Goal: Information Seeking & Learning: Learn about a topic

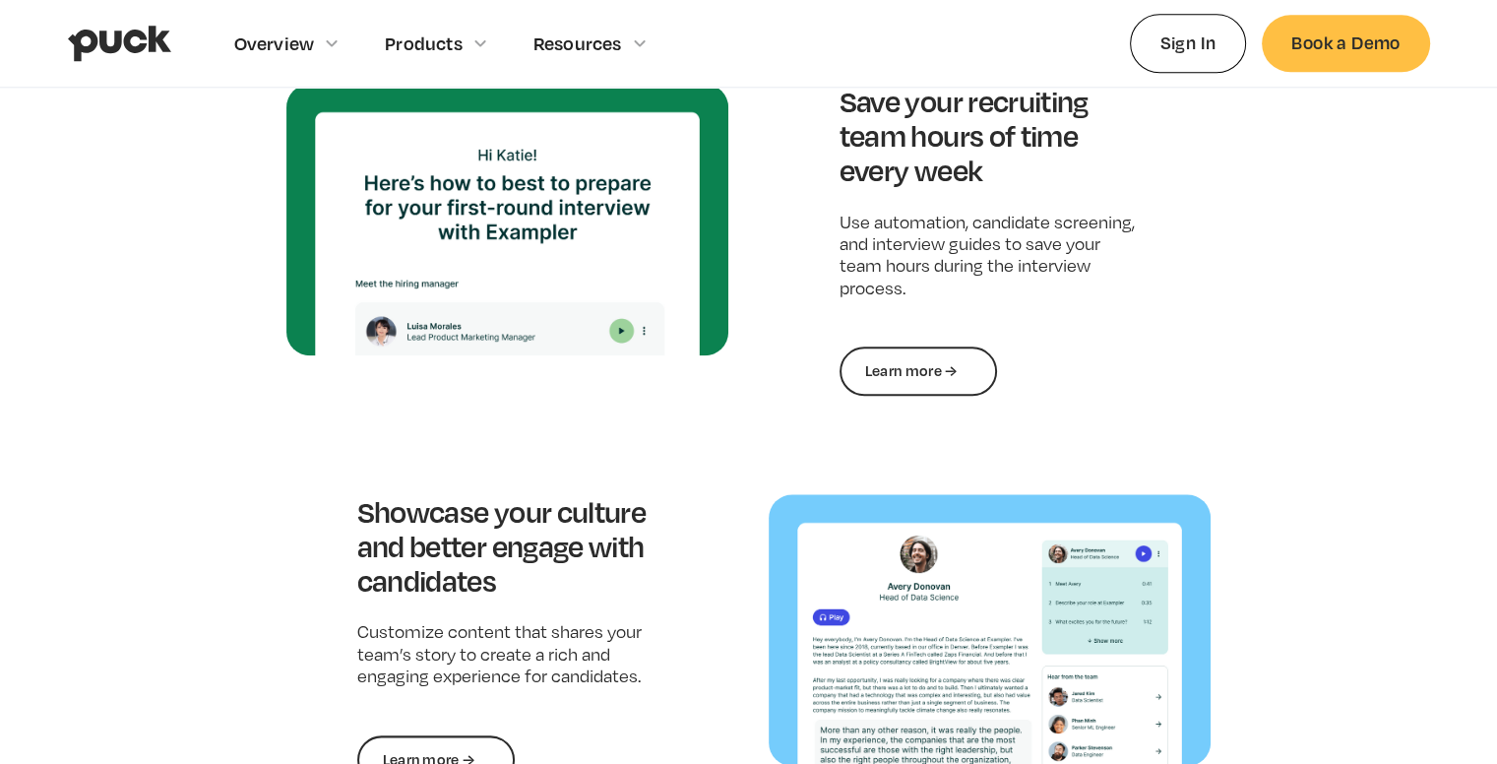
scroll to position [2228, 0]
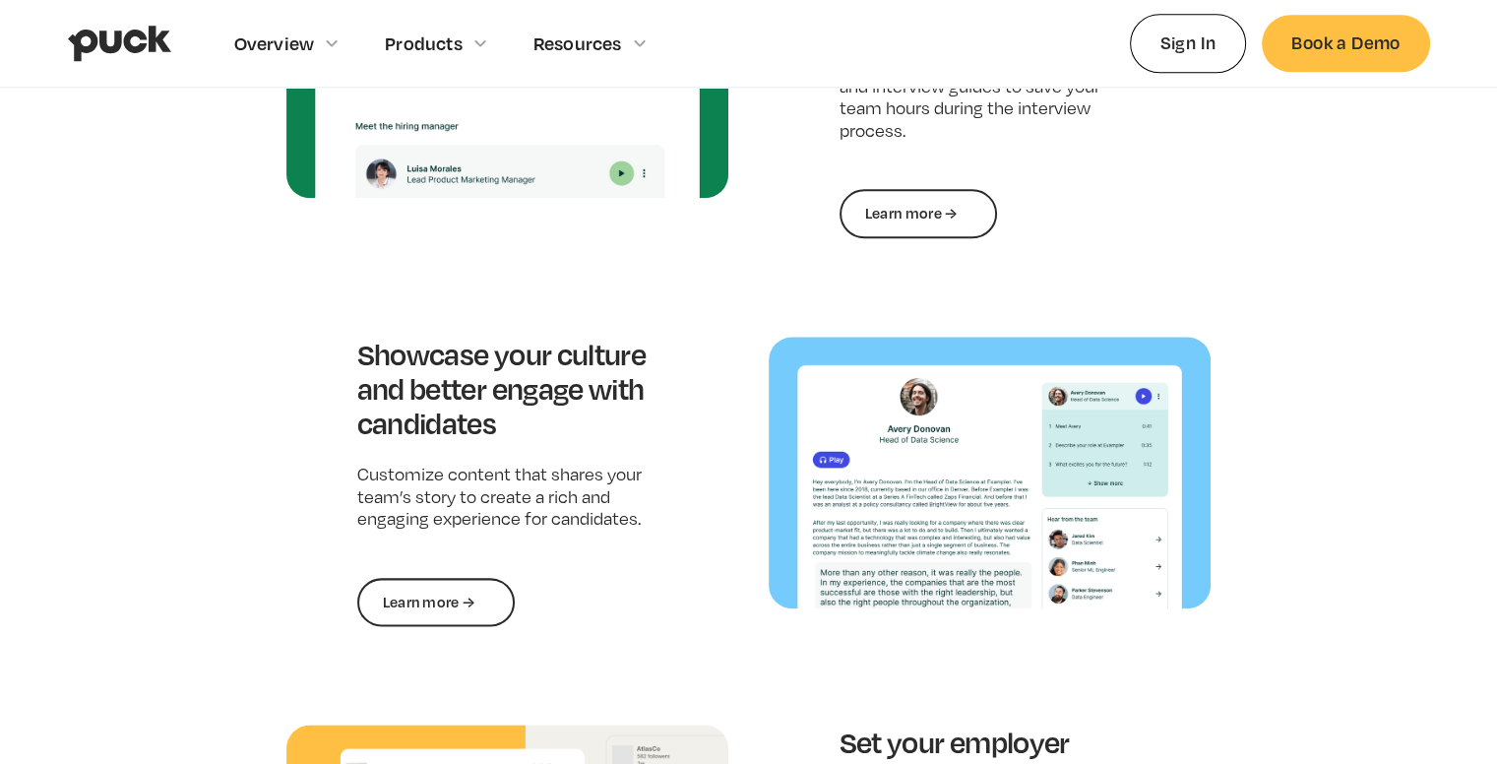
click at [567, 277] on div "Attract the best candidates with job postings that stand out Get in front of pe…" at bounding box center [748, 270] width 925 height 1464
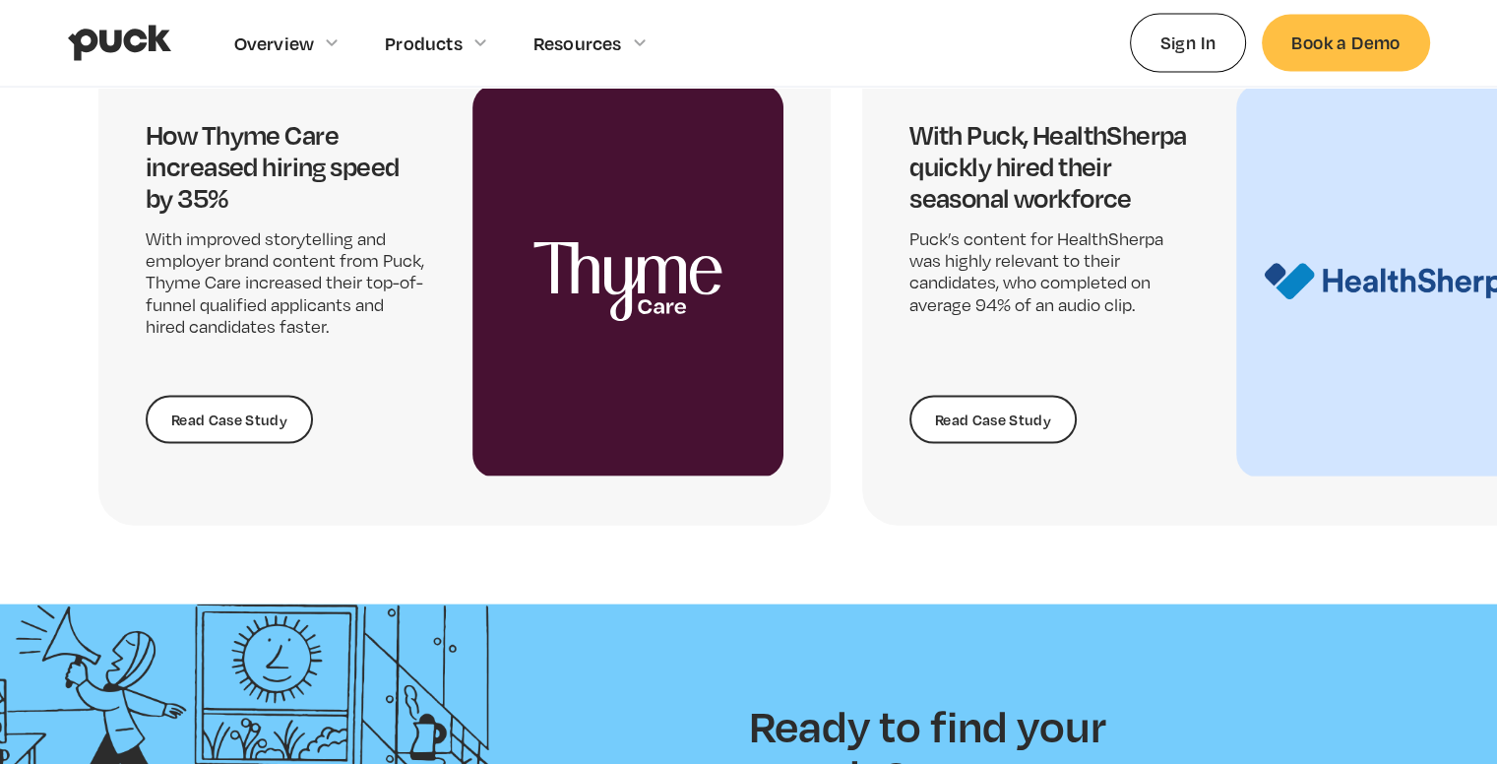
scroll to position [4188, 0]
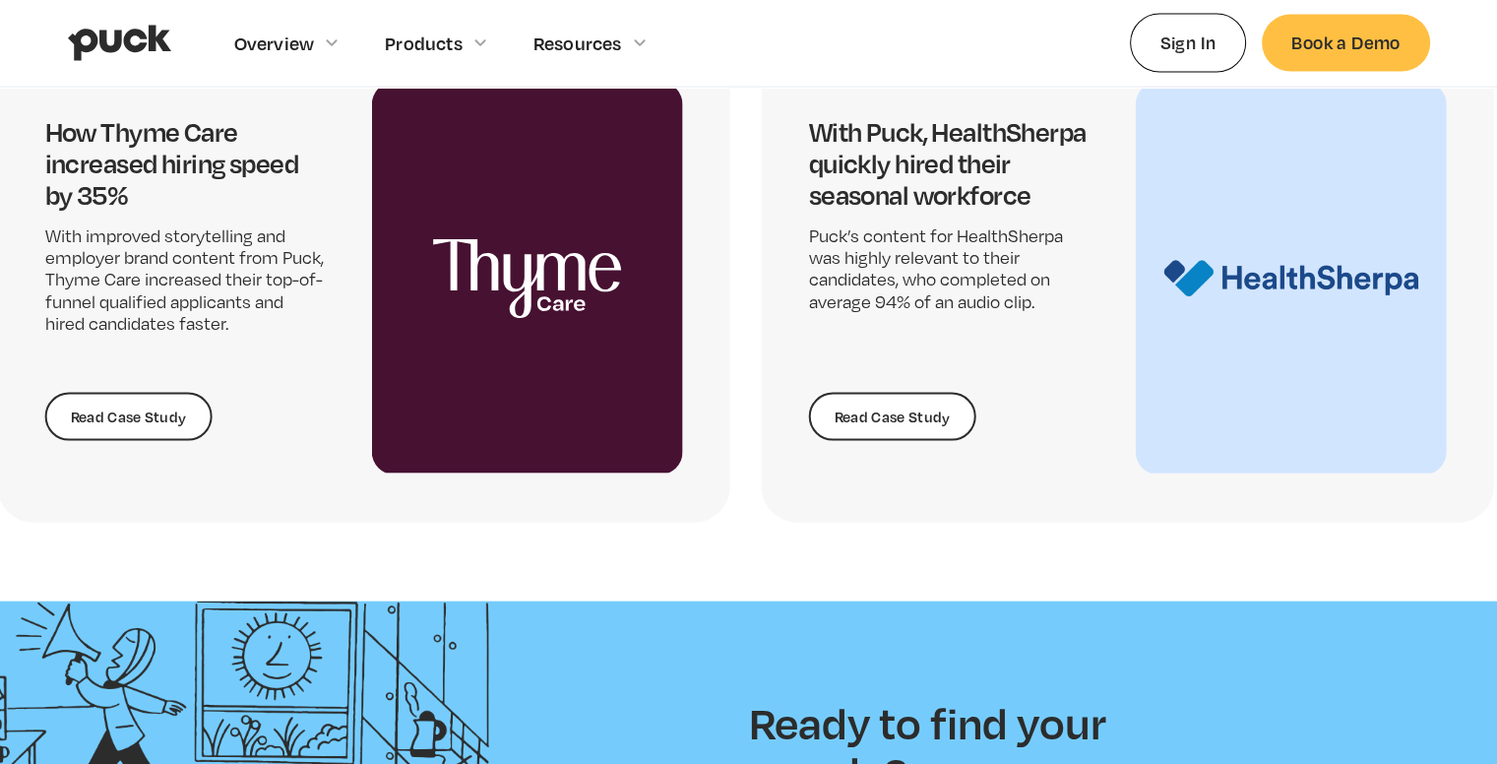
click at [671, 351] on div "How Thyme Care increased hiring speed by 35% With improved storytelling and emp…" at bounding box center [460, 278] width 925 height 488
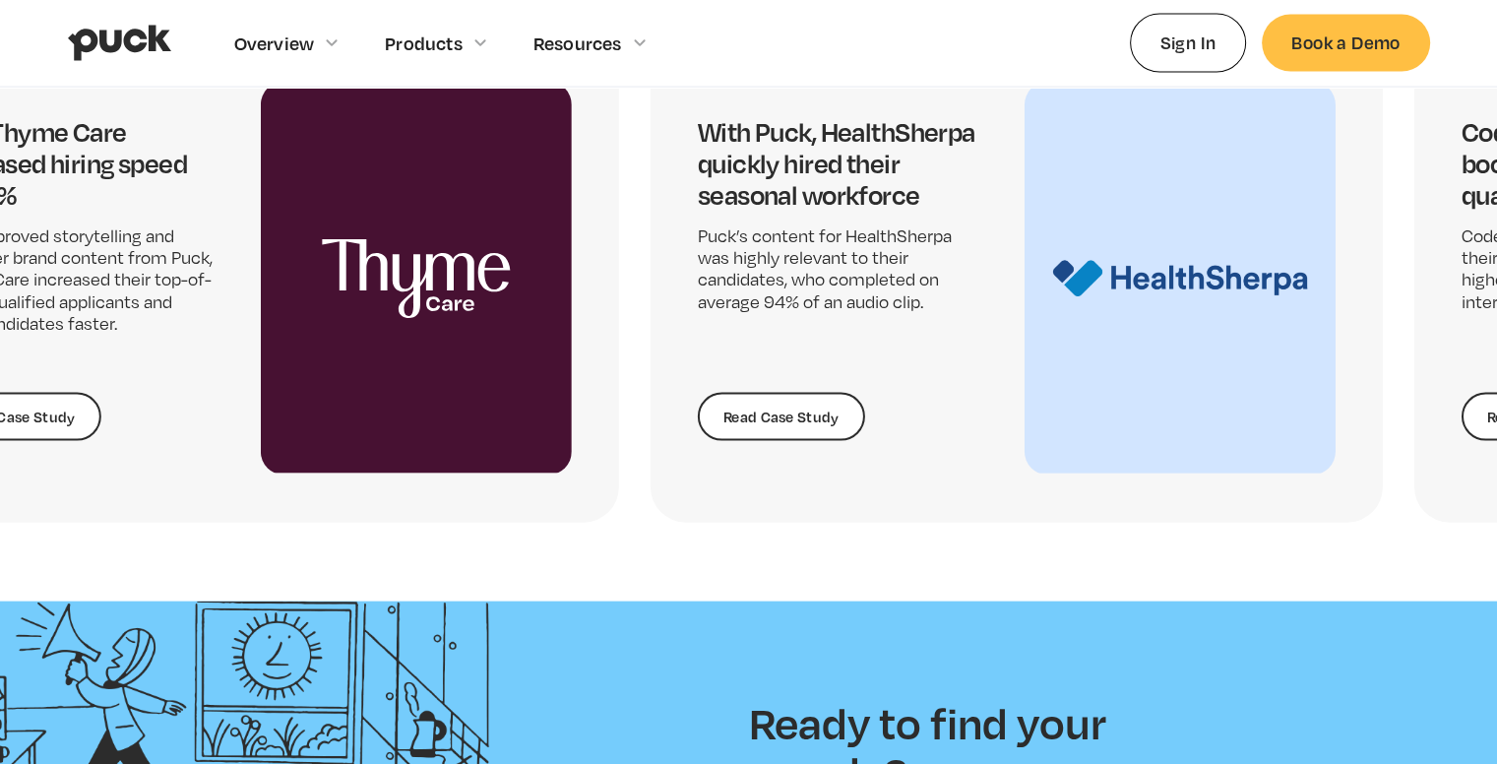
click at [564, 356] on div "How Thyme Care increased hiring speed by 35% With improved storytelling and emp…" at bounding box center [253, 278] width 732 height 488
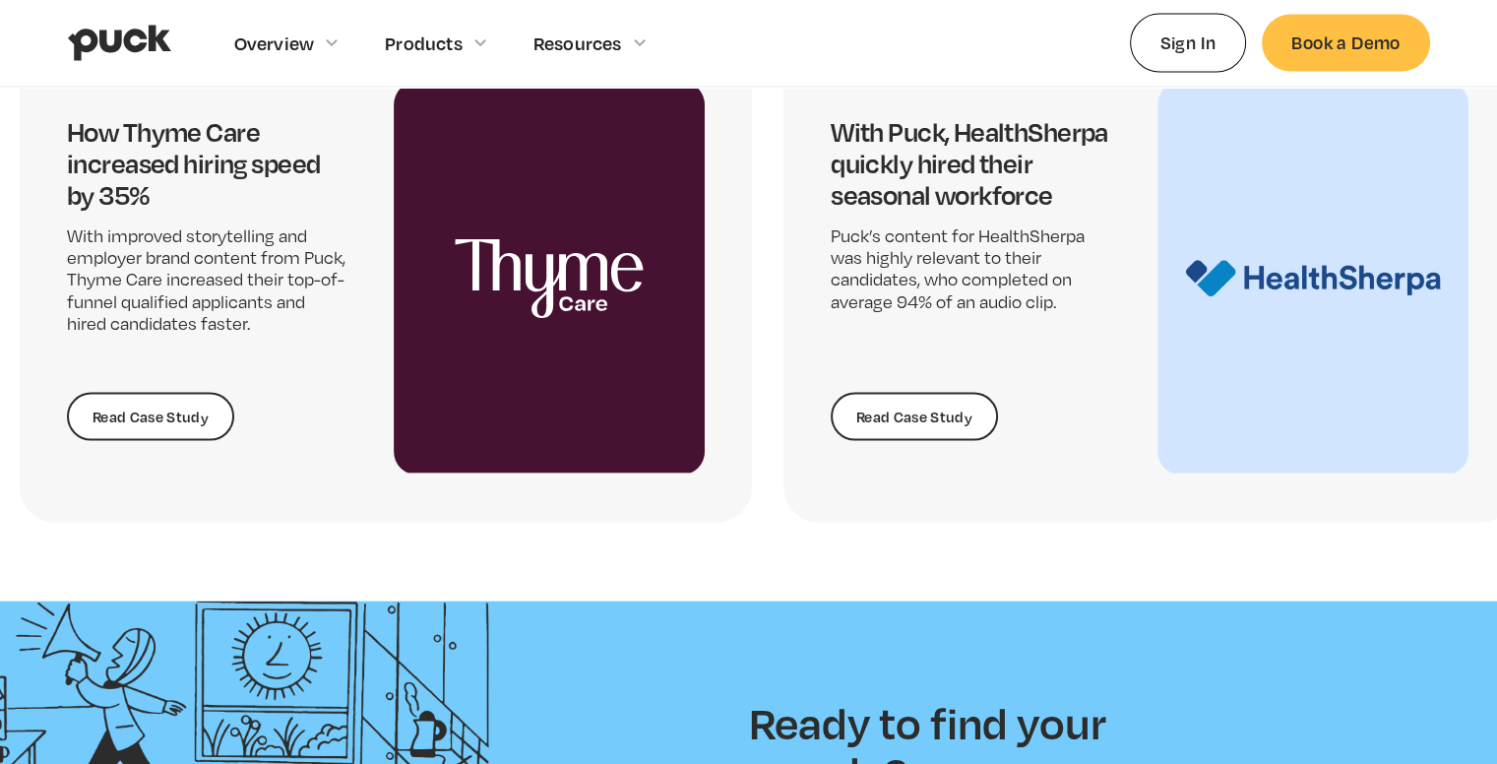
click at [1158, 356] on img "2 / 5" at bounding box center [1313, 279] width 311 height 394
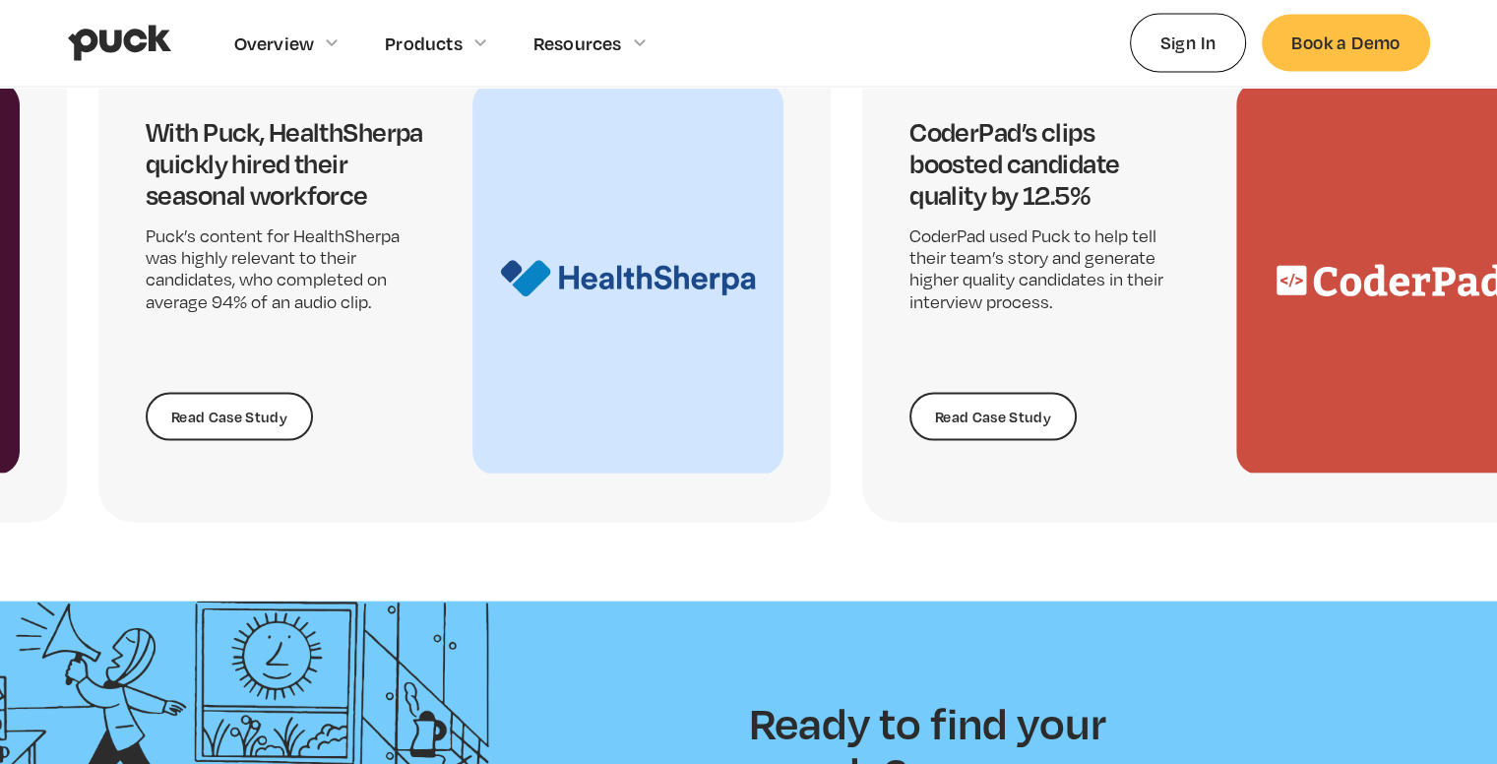
scroll to position [4069, 0]
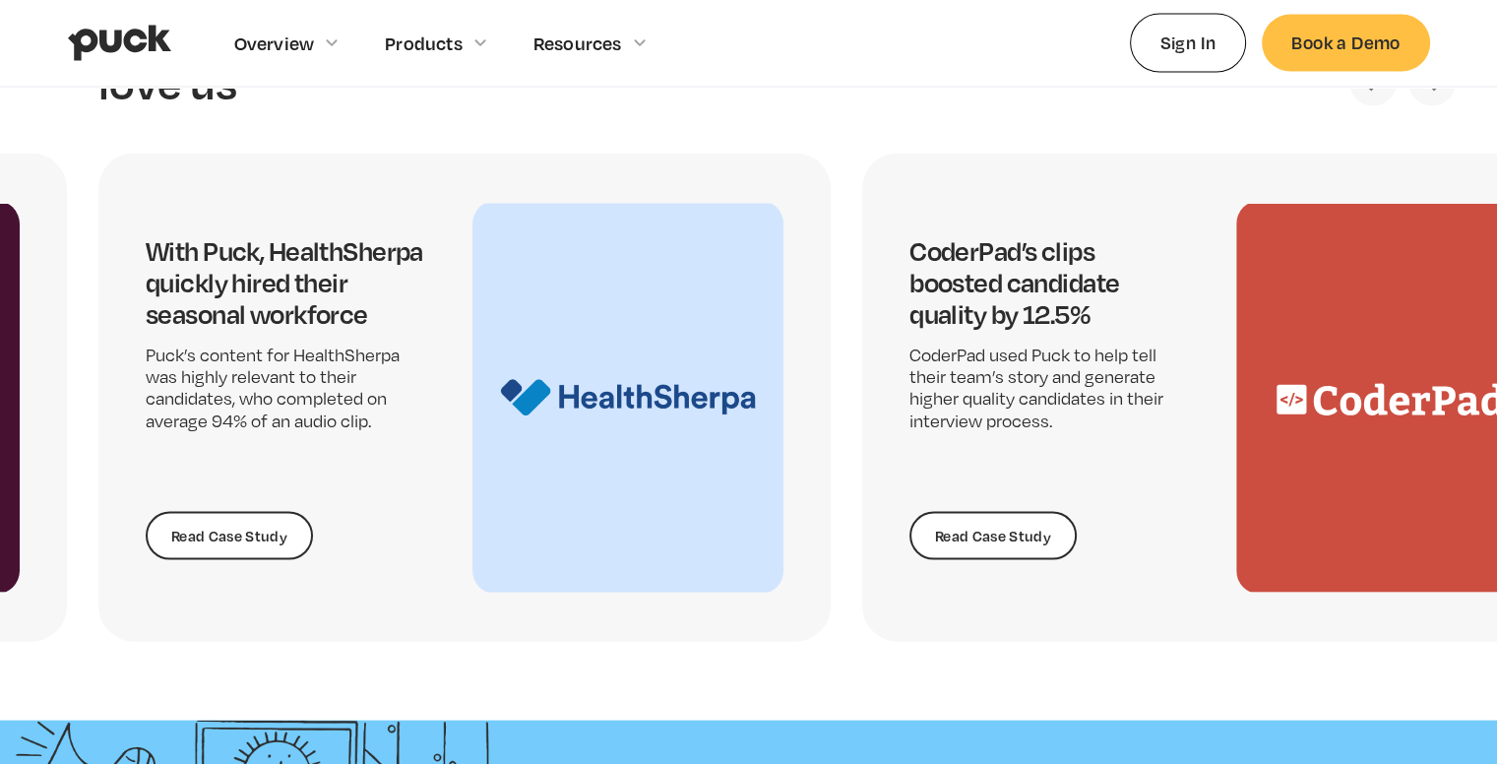
click at [913, 302] on h4 "CoderPad’s clips boosted candidate quality by 12.5%" at bounding box center [1050, 282] width 280 height 94
click at [287, 330] on h4 "With Puck, HealthSherpa quickly hired their seasonal workforce" at bounding box center [286, 282] width 280 height 94
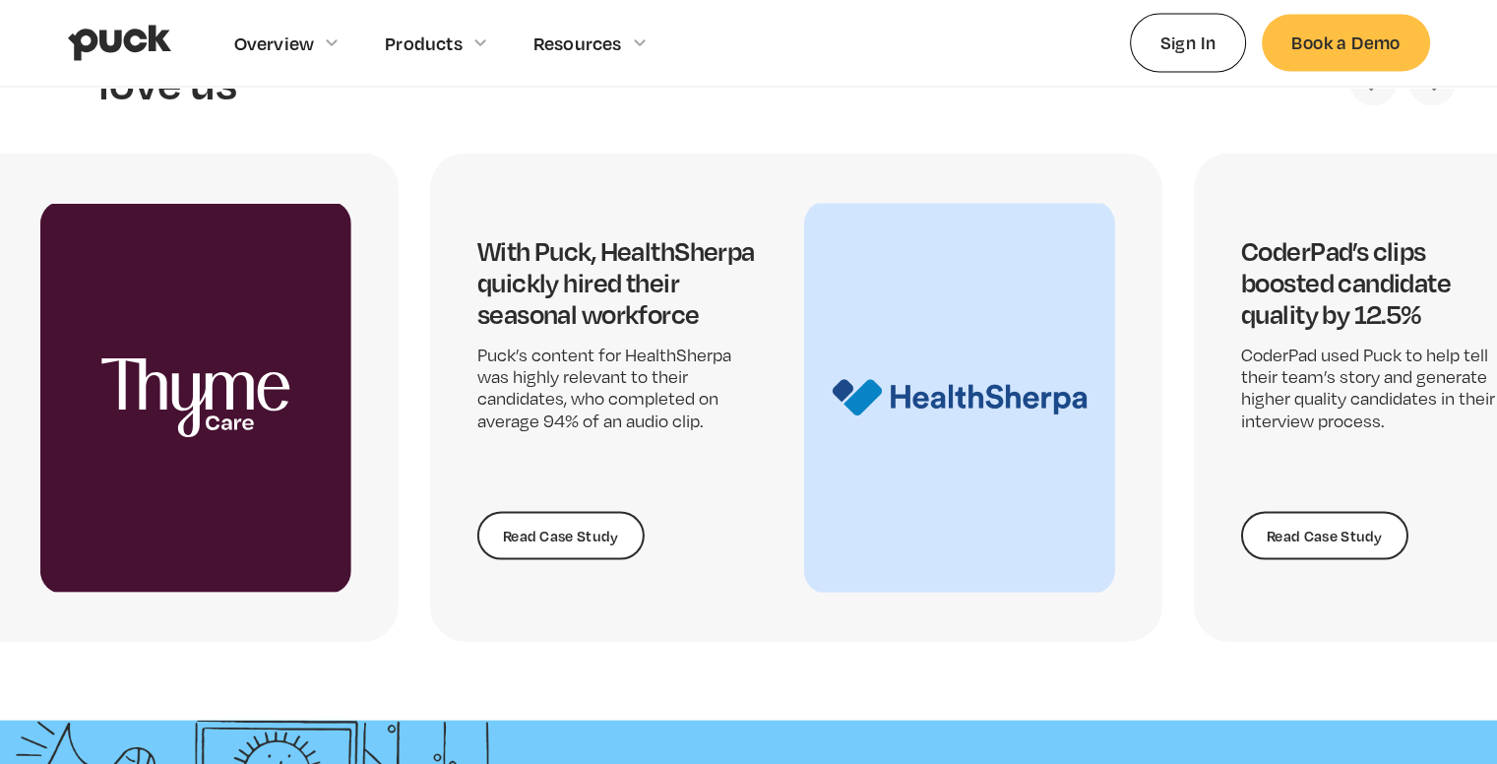
click at [757, 379] on div "With Puck, HealthSherpa quickly hired their seasonal workforce Puck’s content f…" at bounding box center [617, 397] width 280 height 325
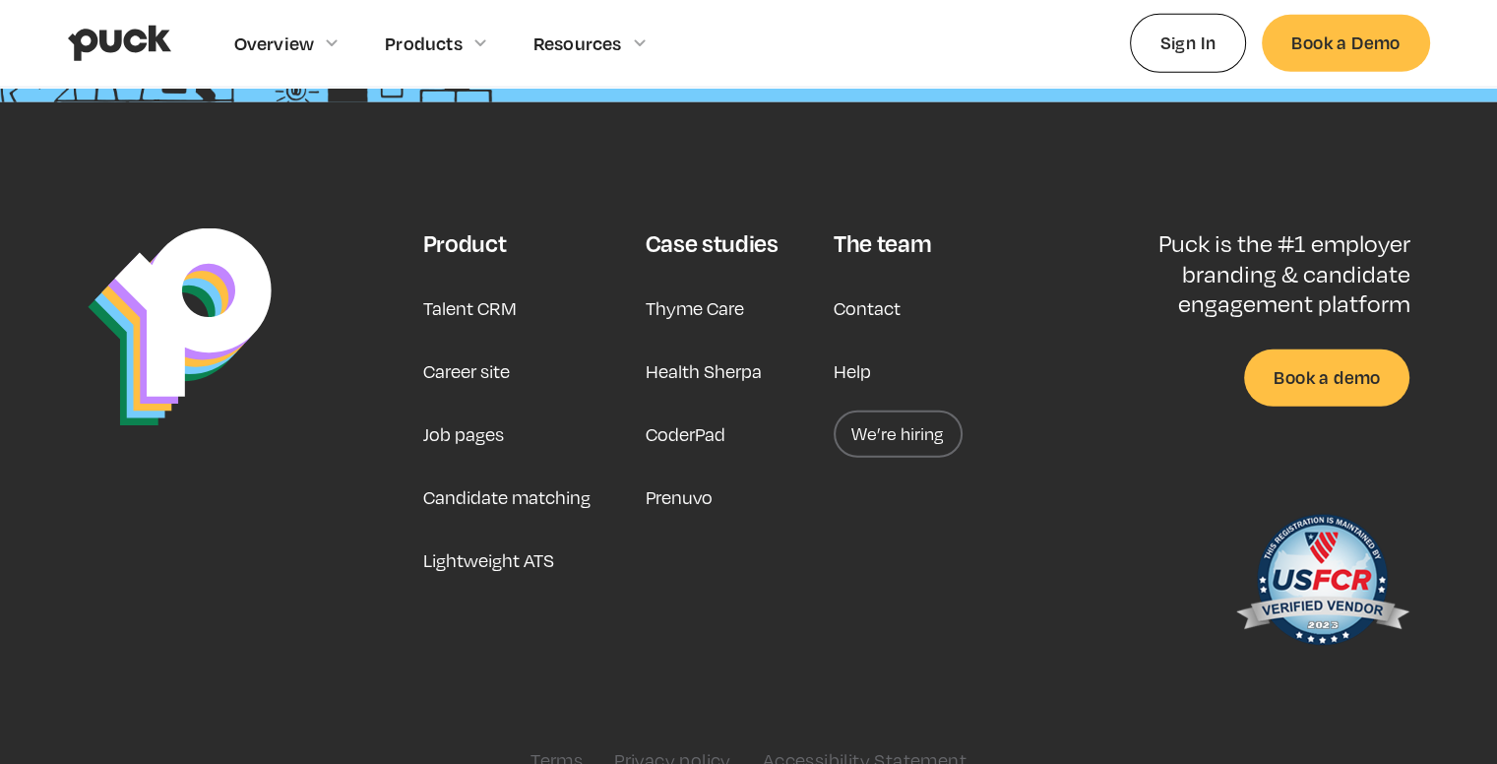
scroll to position [5115, 0]
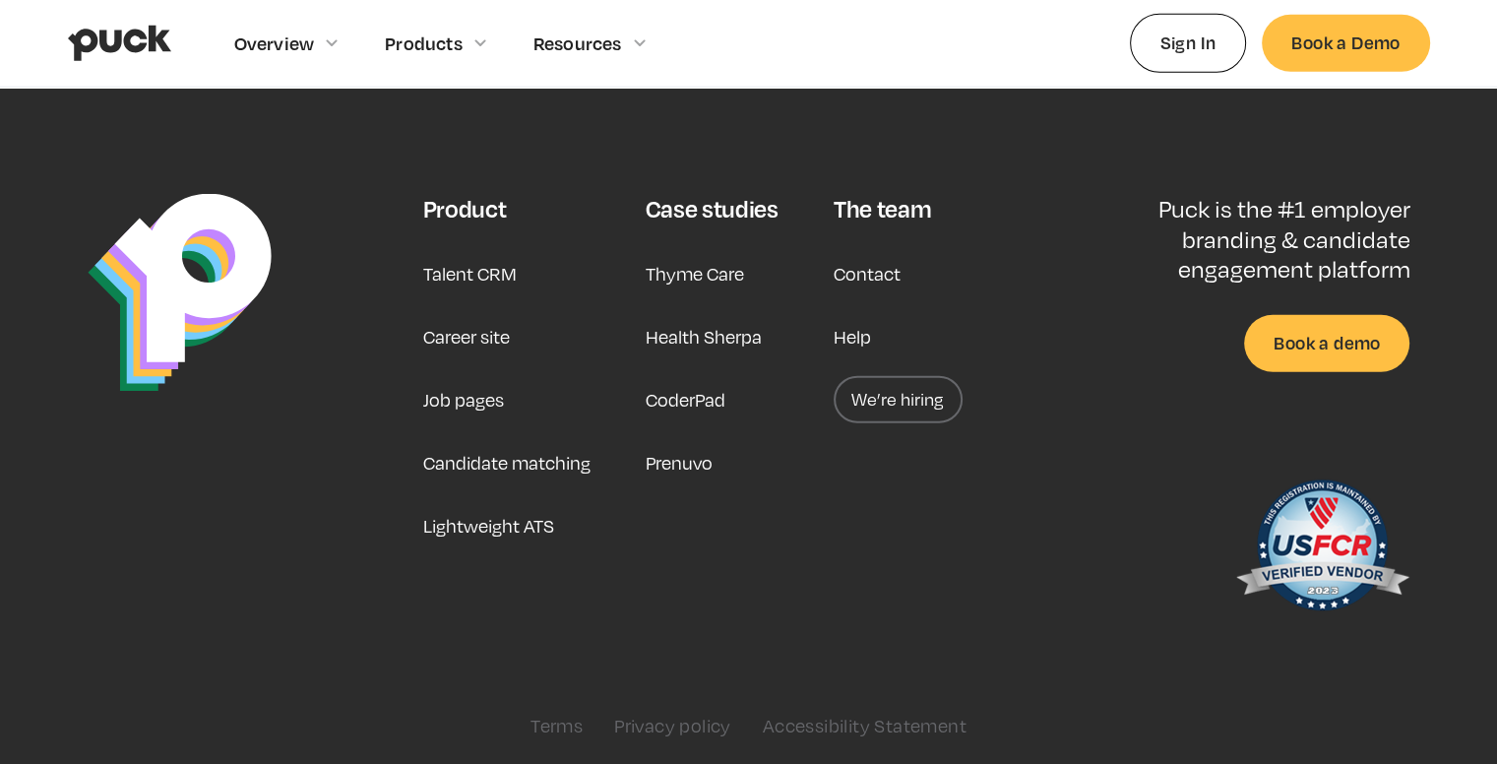
click at [463, 332] on link "Career site" at bounding box center [465, 336] width 87 height 47
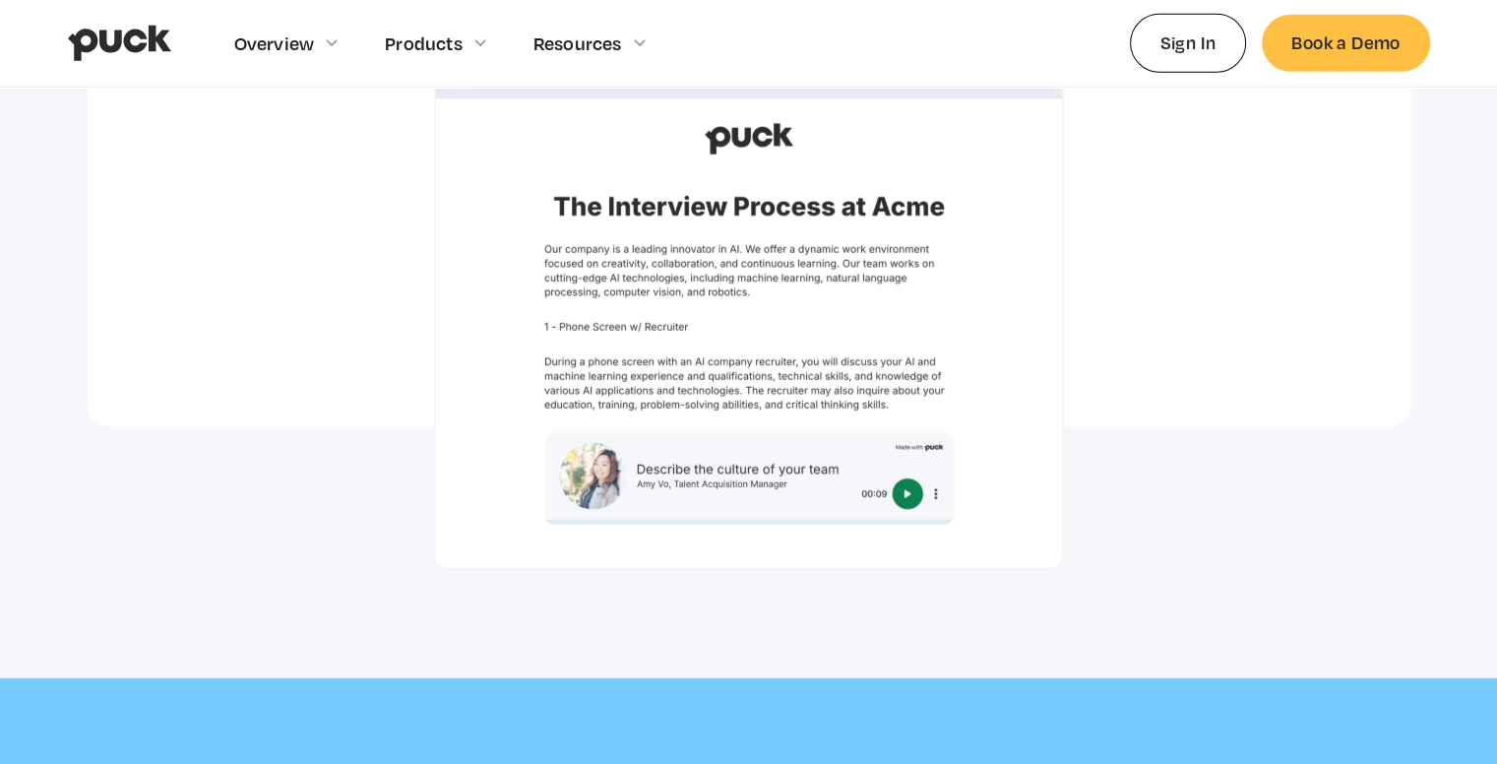
scroll to position [6054, 0]
